Goal: Transaction & Acquisition: Book appointment/travel/reservation

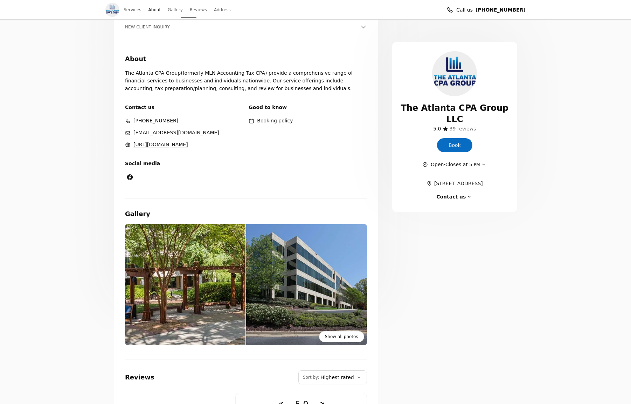
scroll to position [158, 0]
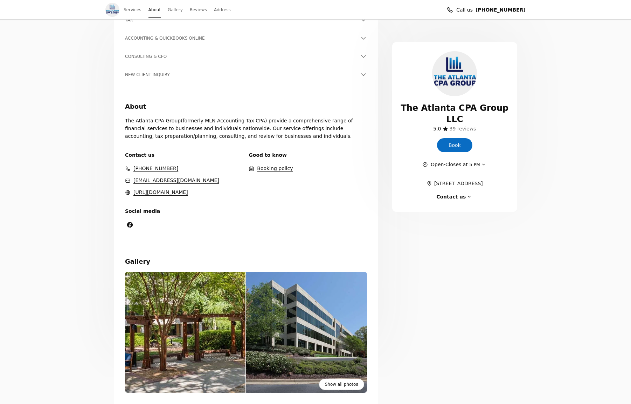
click at [462, 138] on link "Book" at bounding box center [454, 145] width 35 height 14
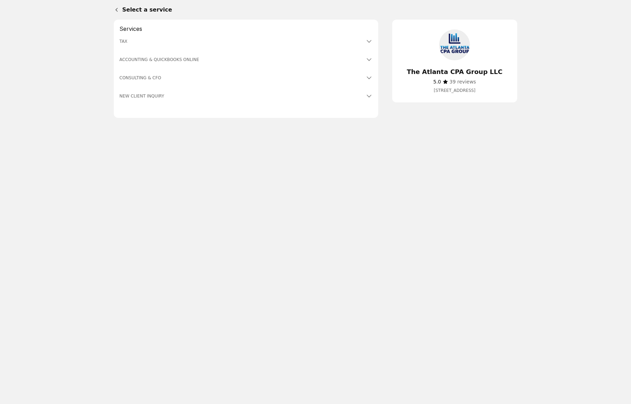
click at [123, 41] on h3 "TAX" at bounding box center [241, 41] width 245 height 7
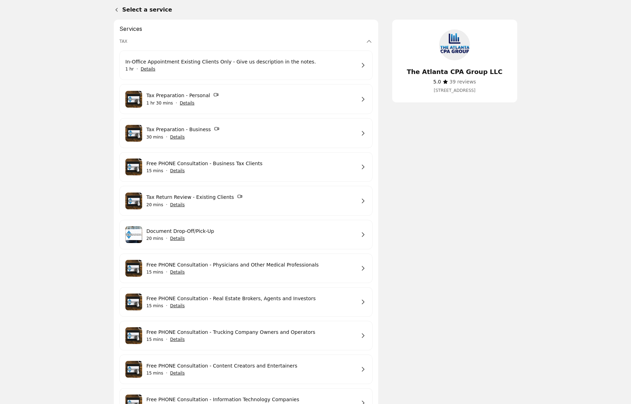
click at [129, 29] on h2 "Services" at bounding box center [245, 28] width 253 height 7
click at [124, 41] on h3 "TAX" at bounding box center [241, 41] width 245 height 7
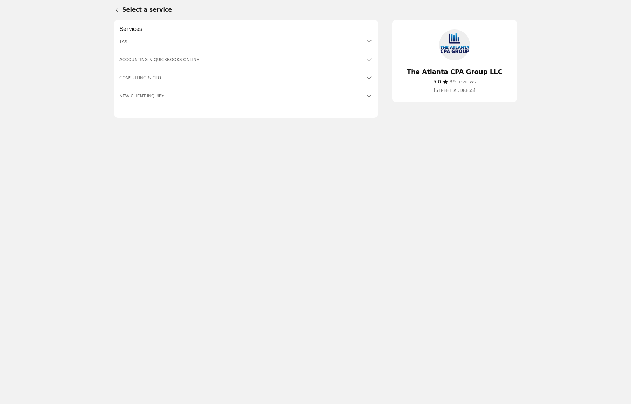
click at [124, 40] on h3 "TAX" at bounding box center [241, 41] width 245 height 7
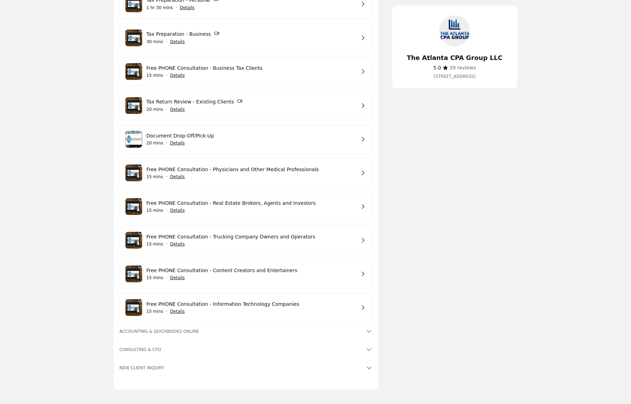
scroll to position [120, 0]
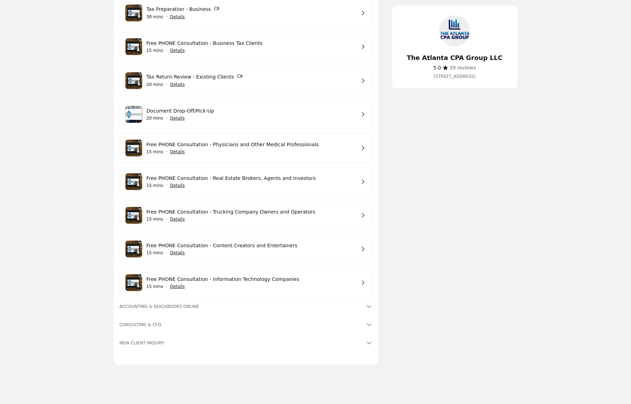
click at [279, 249] on link "Free PHONE Consultation - Content Creators and Entertainers" at bounding box center [250, 245] width 209 height 8
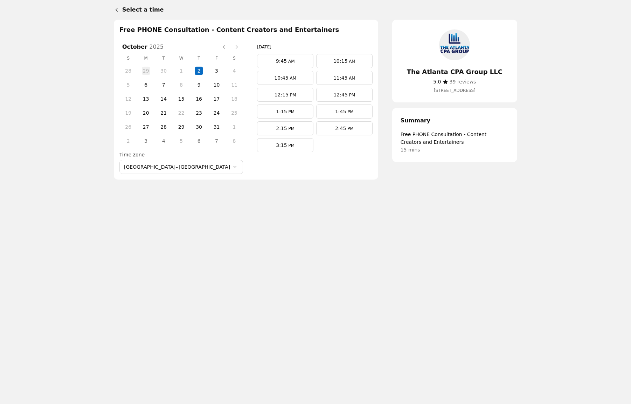
click at [273, 61] on link "9:45 AM" at bounding box center [285, 61] width 56 height 14
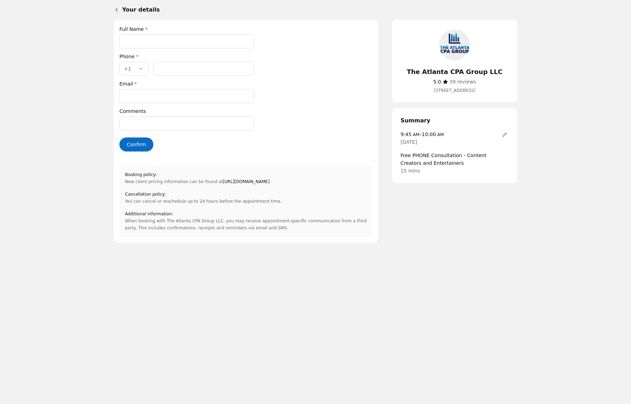
click at [201, 39] on input "Full Name *" at bounding box center [186, 41] width 135 height 14
type input "**********"
click at [180, 68] on input "Phone number *" at bounding box center [203, 69] width 101 height 14
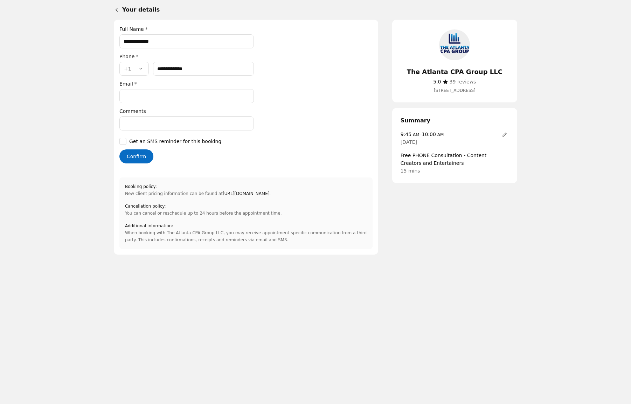
type input "**********"
click at [189, 100] on input "Email *" at bounding box center [186, 96] width 135 height 14
type input "**********"
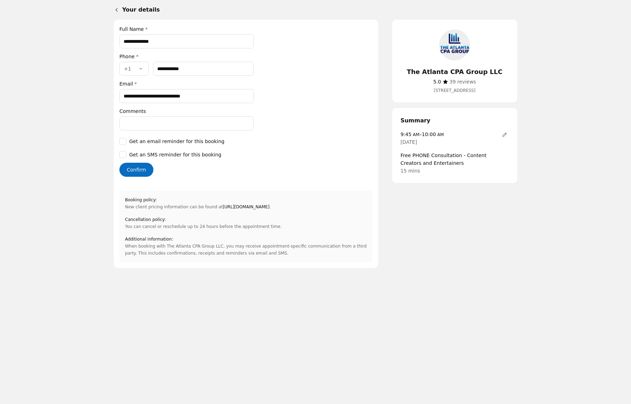
click at [170, 127] on input "Comments" at bounding box center [186, 123] width 135 height 14
click at [141, 170] on button "Confirm" at bounding box center [136, 170] width 34 height 14
